Goal: Find specific page/section: Find specific page/section

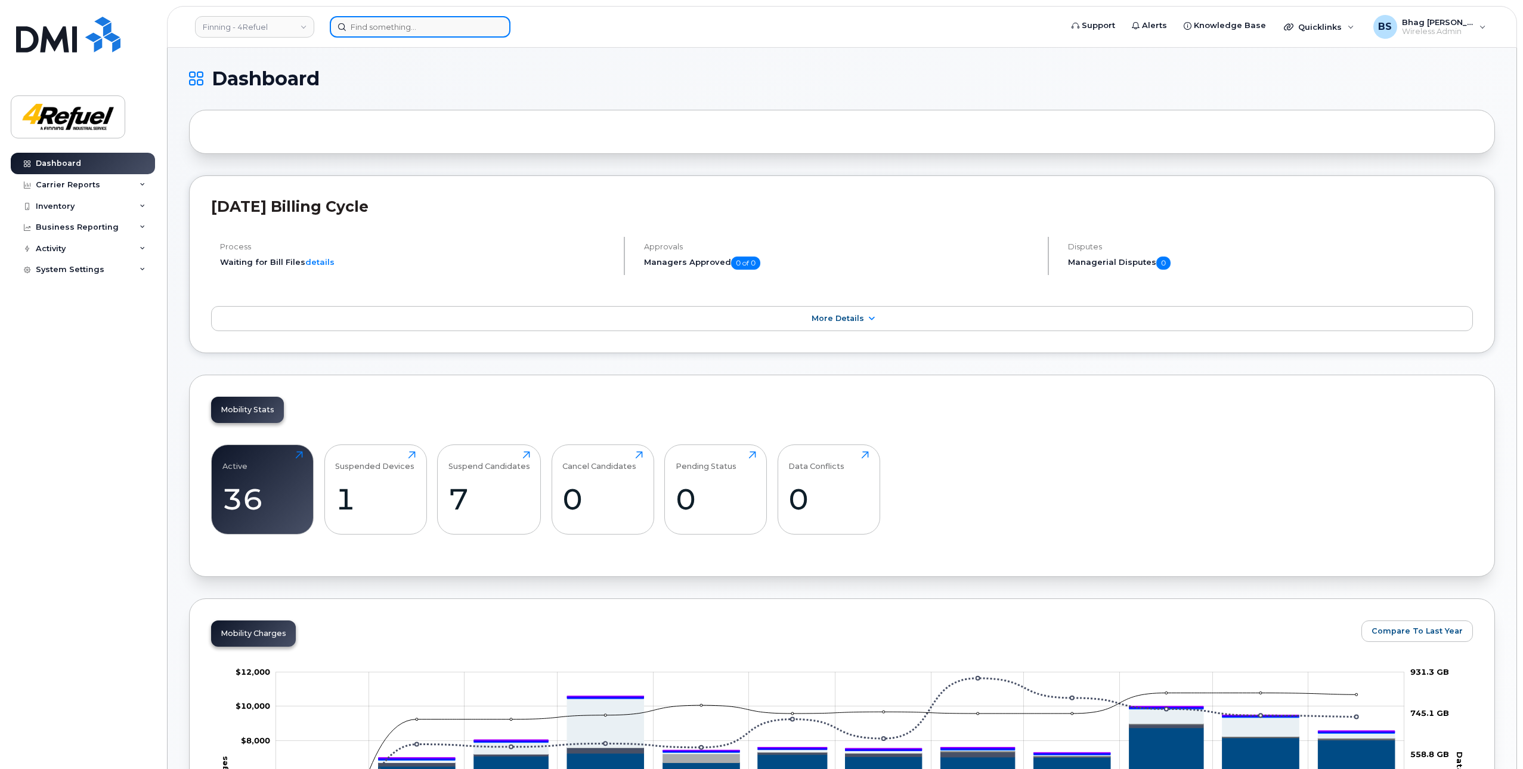
click at [381, 29] on input at bounding box center [420, 26] width 181 height 21
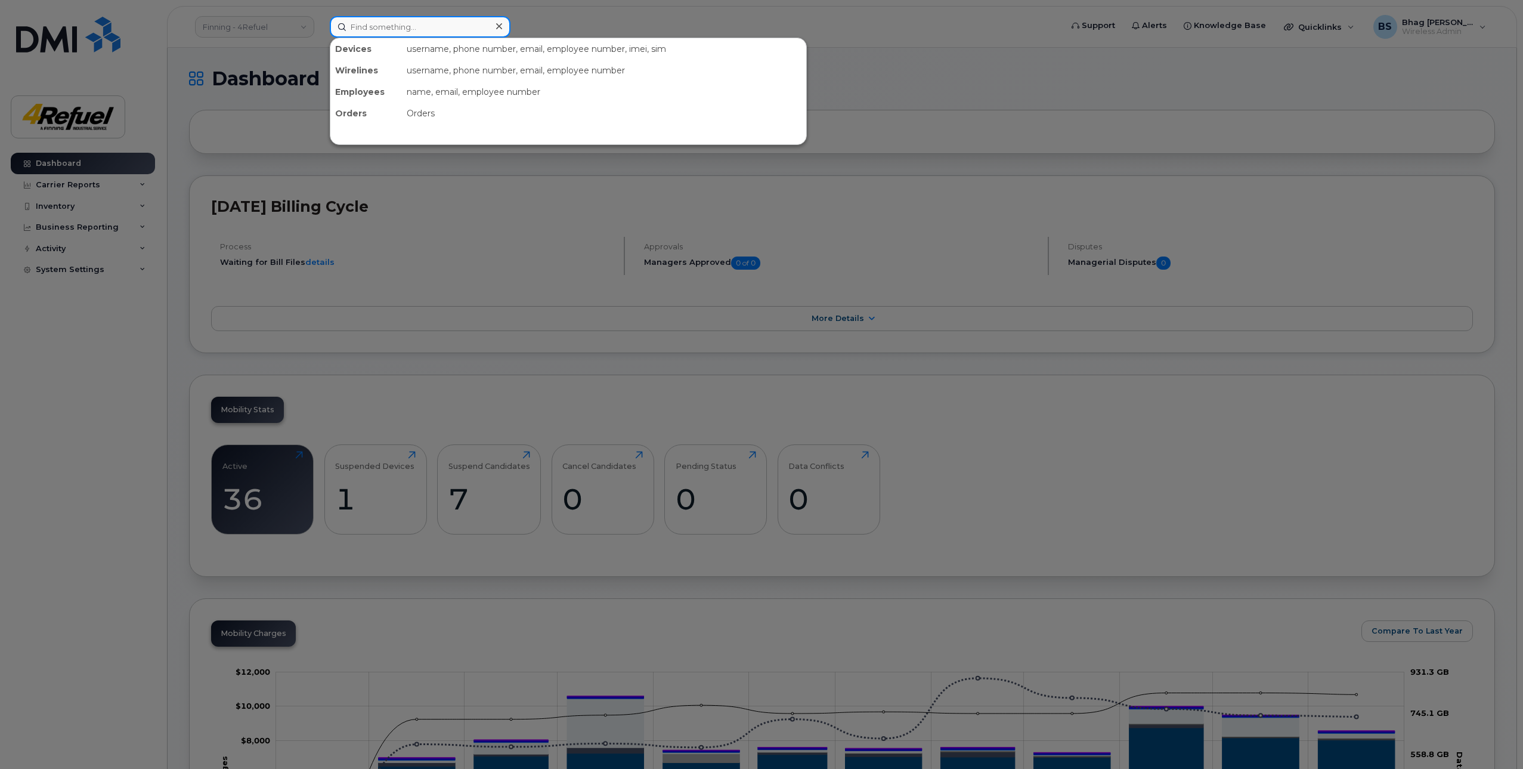
click at [415, 27] on input at bounding box center [420, 26] width 181 height 21
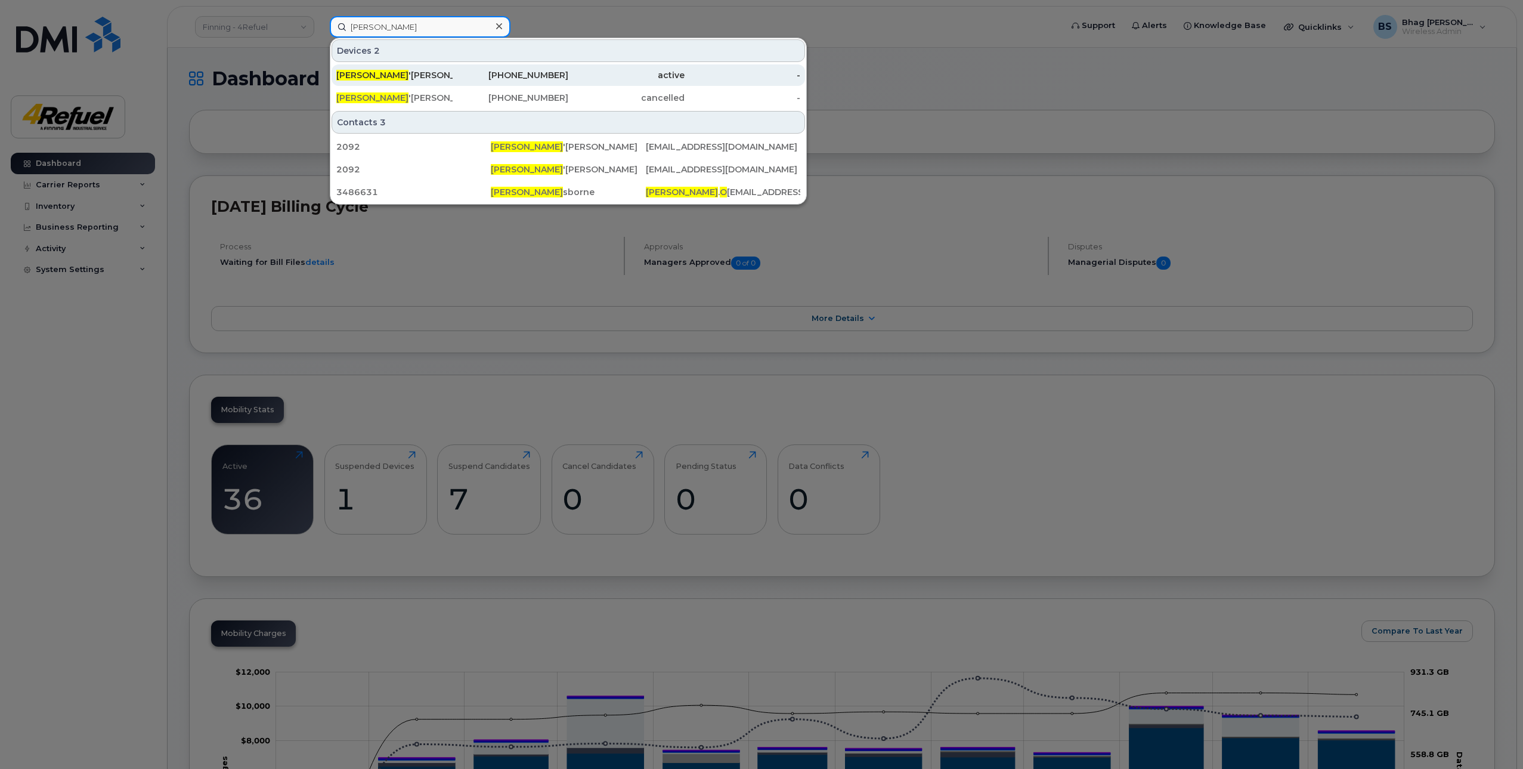
type input "justin o"
click at [543, 73] on div "226-973-9215" at bounding box center [511, 75] width 116 height 12
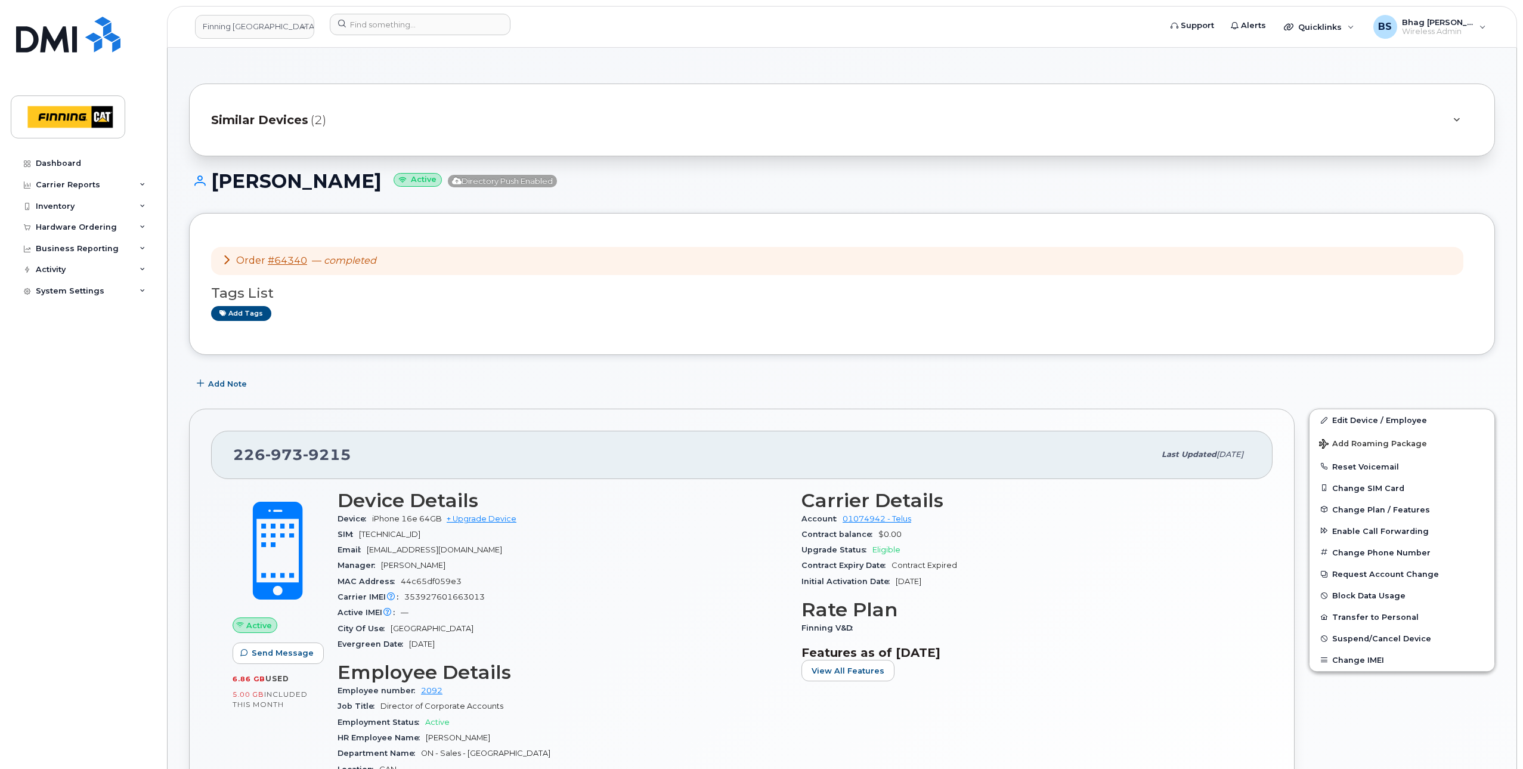
drag, startPoint x: 467, startPoint y: 535, endPoint x: 440, endPoint y: 535, distance: 26.8
click at [440, 535] on div "SIM [TECHNICAL_ID]" at bounding box center [562, 534] width 450 height 16
